Goal: Task Accomplishment & Management: Manage account settings

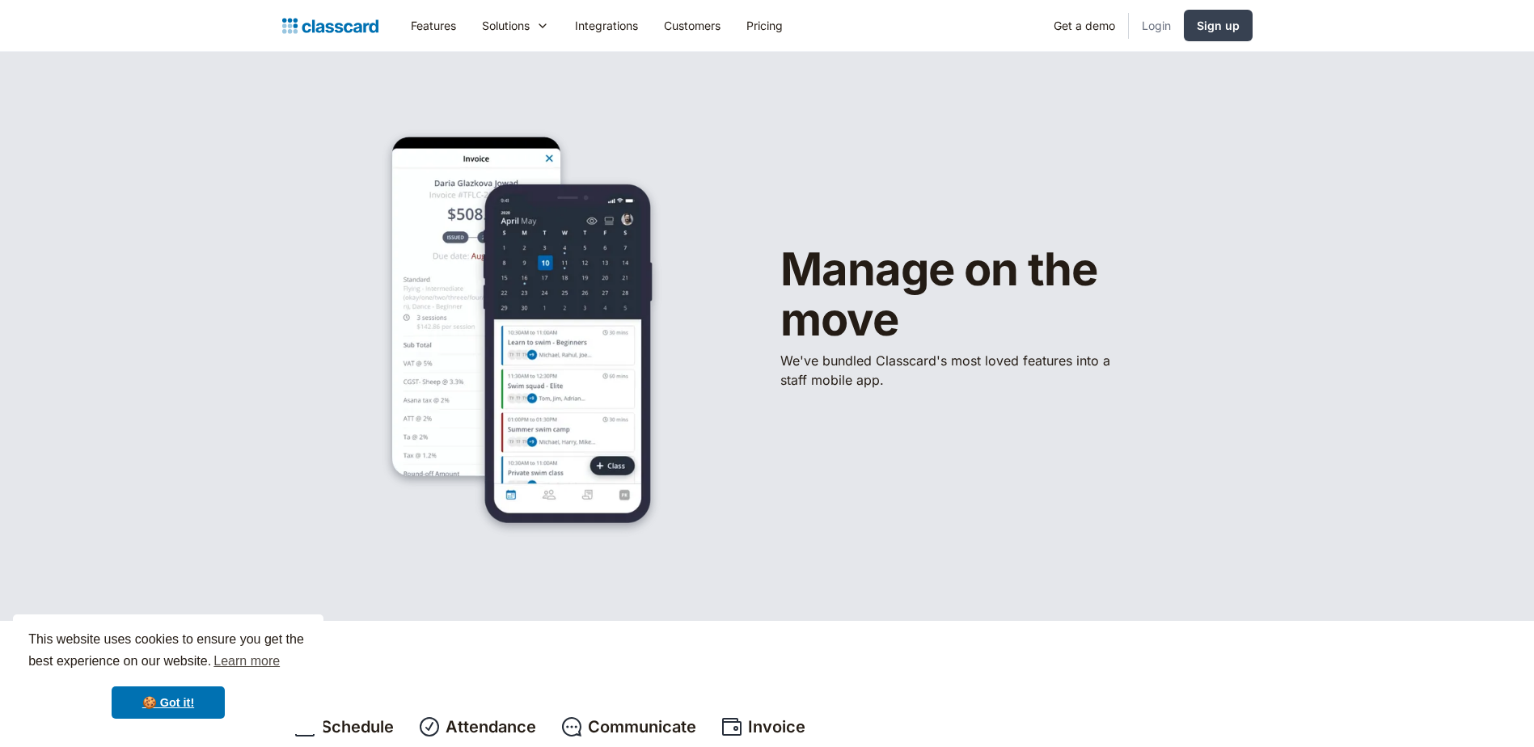
click at [1154, 25] on link "Login" at bounding box center [1156, 25] width 55 height 36
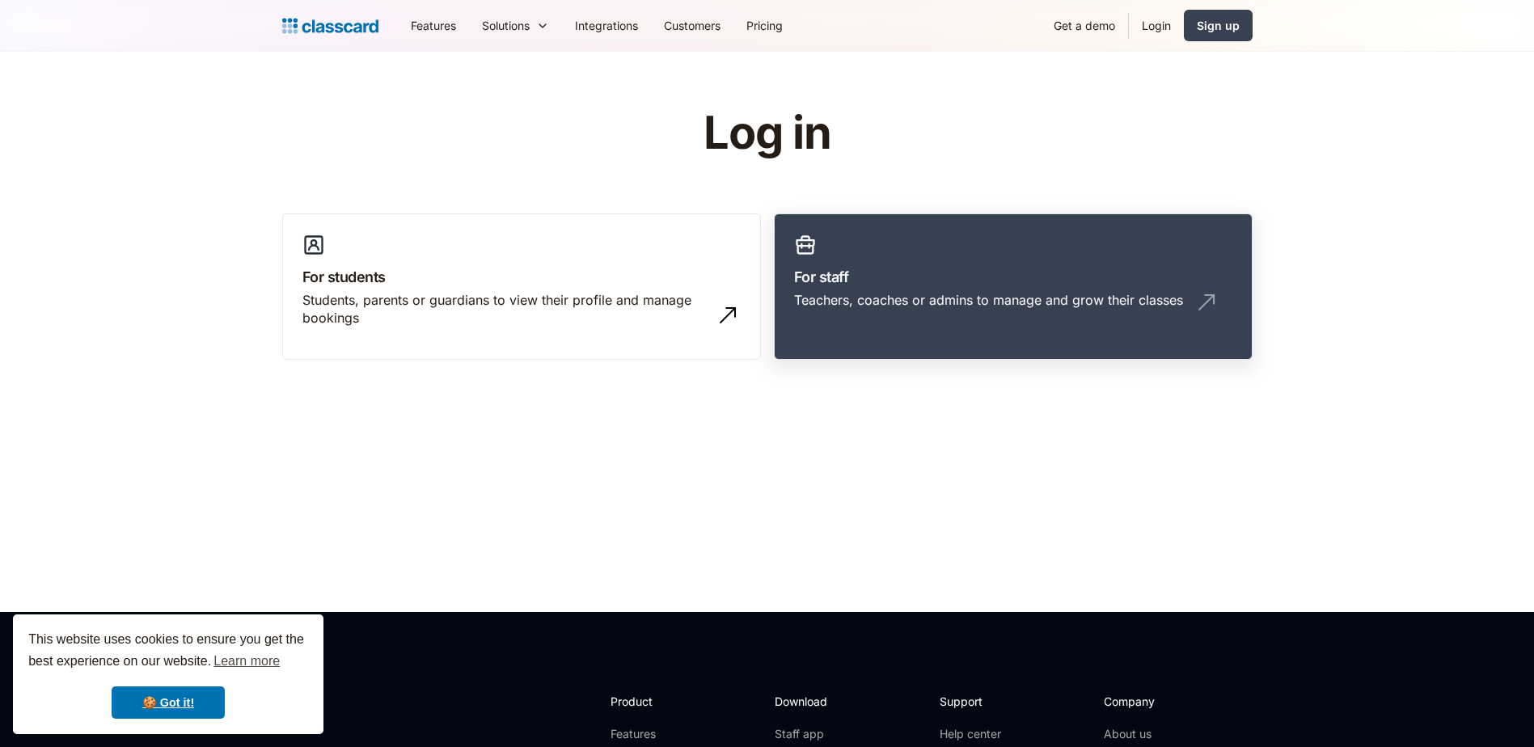
click at [927, 271] on h3 "For staff" at bounding box center [1013, 277] width 438 height 22
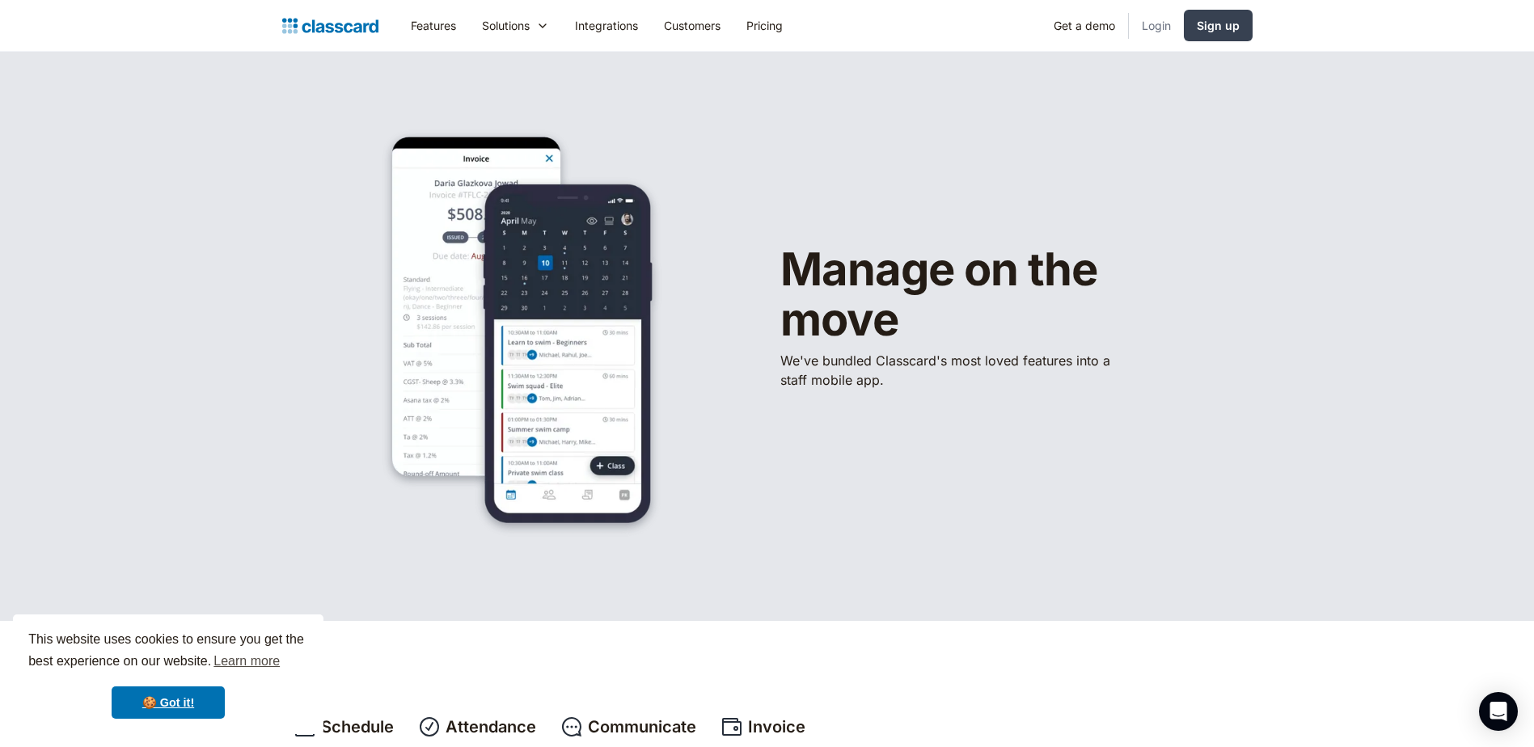
click at [1169, 33] on link "Login" at bounding box center [1156, 25] width 55 height 36
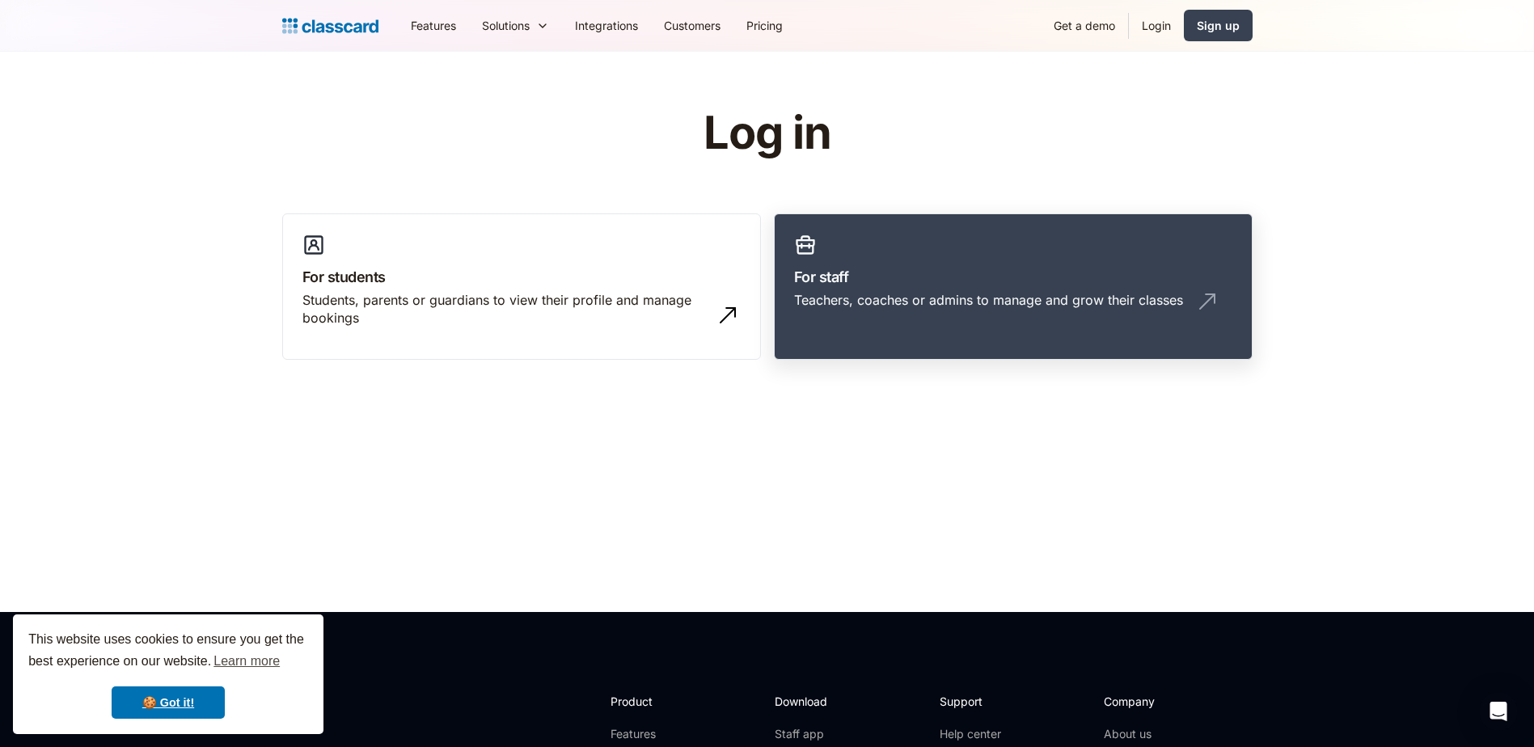
click at [906, 294] on div "Teachers, coaches or admins to manage and grow their classes" at bounding box center [988, 300] width 389 height 18
